Goal: Browse casually

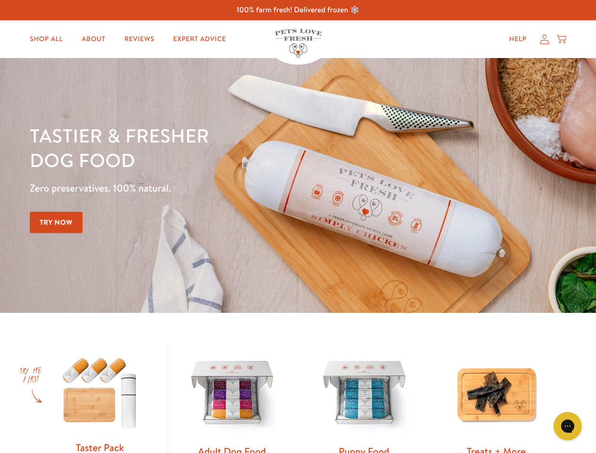
click at [298, 226] on div "Tastier & fresher dog food Zero preservatives. 100% natural. Try Now" at bounding box center [209, 185] width 358 height 125
click at [568, 426] on icon "Gorgias live chat" at bounding box center [567, 425] width 9 height 9
